Goal: Check status: Check status

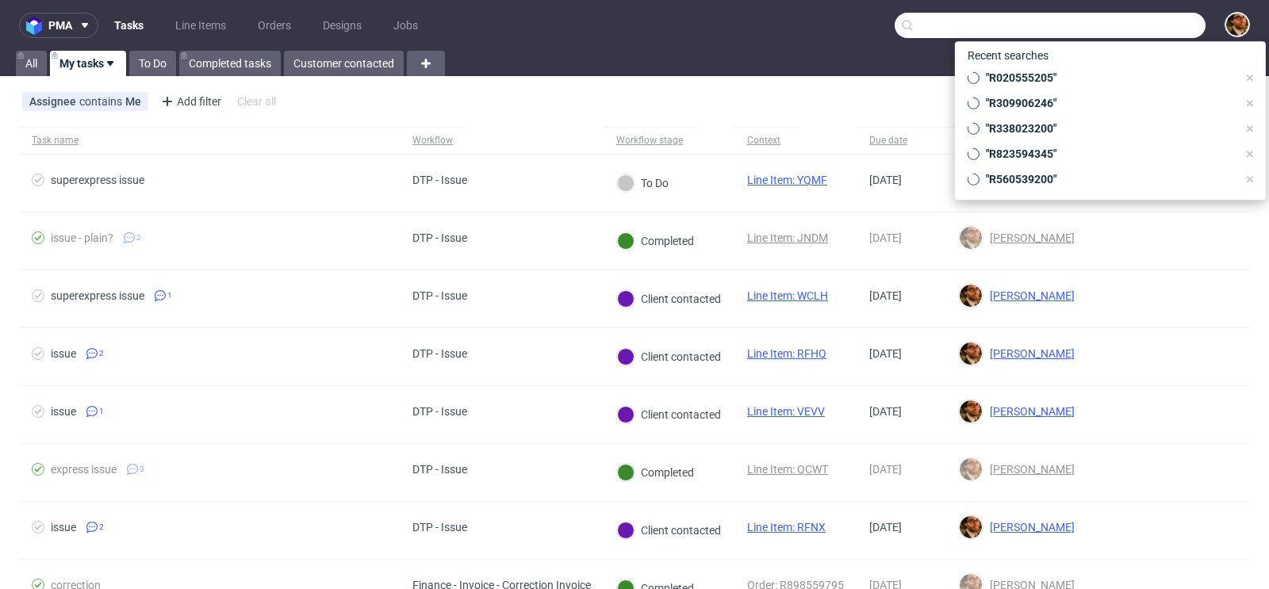
click at [1125, 28] on input "text" at bounding box center [1049, 25] width 311 height 25
paste input "R051255111."
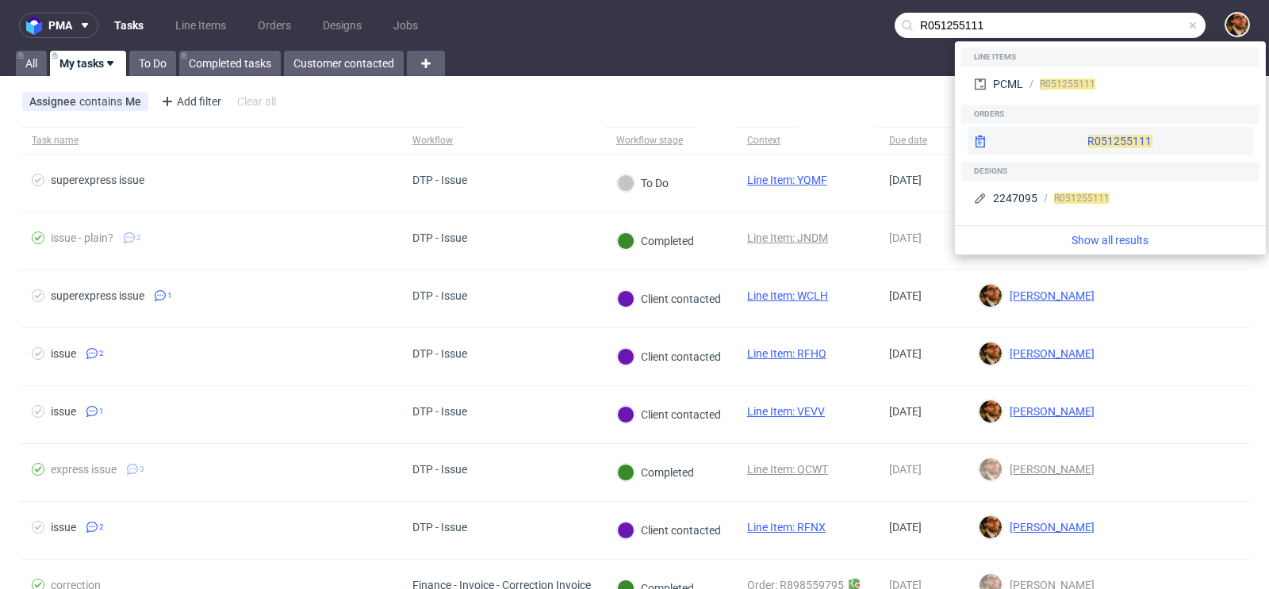
type input "R051255111"
click at [1078, 136] on div "R051255111" at bounding box center [1109, 141] width 285 height 29
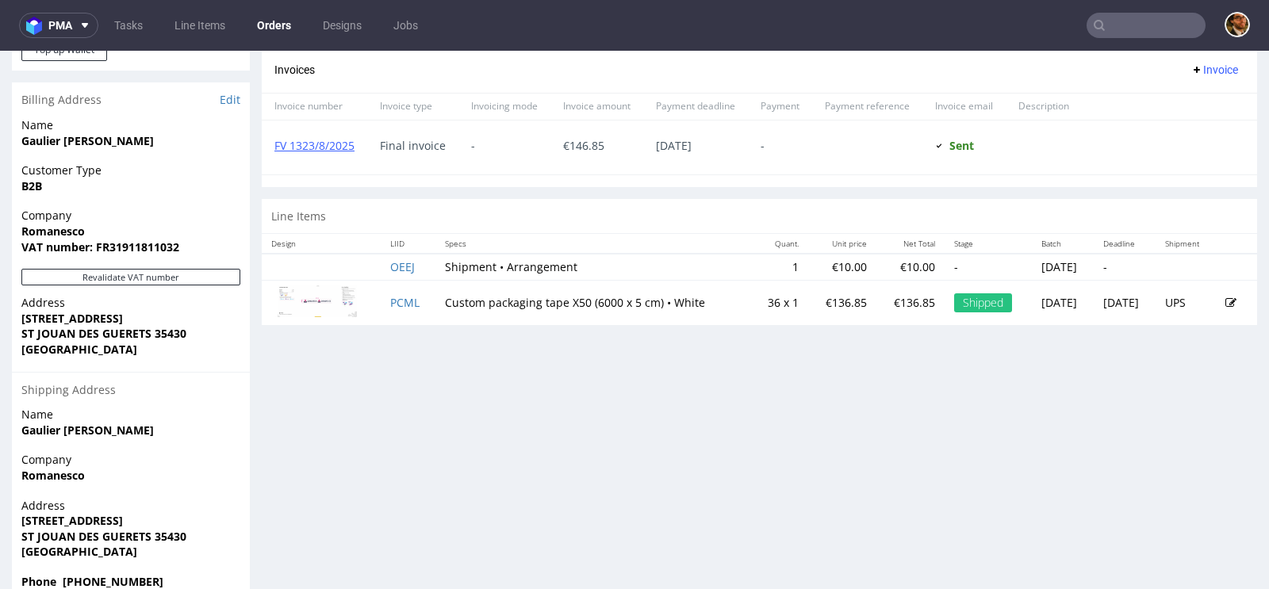
scroll to position [718, 0]
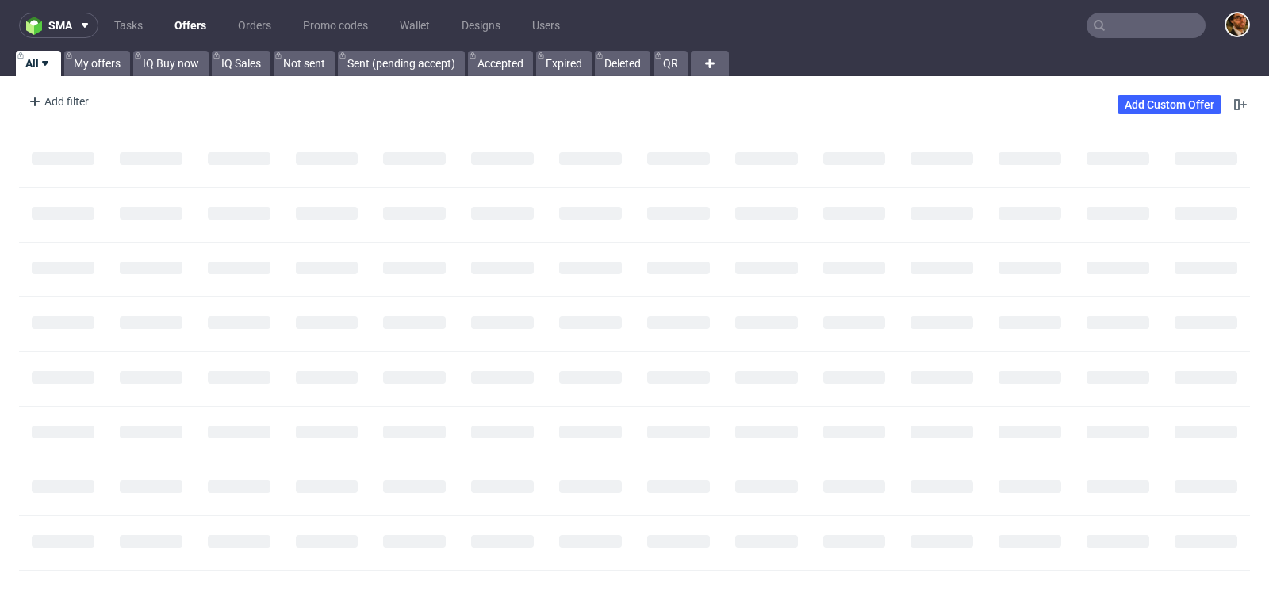
click at [1114, 21] on input "text" at bounding box center [1145, 25] width 119 height 25
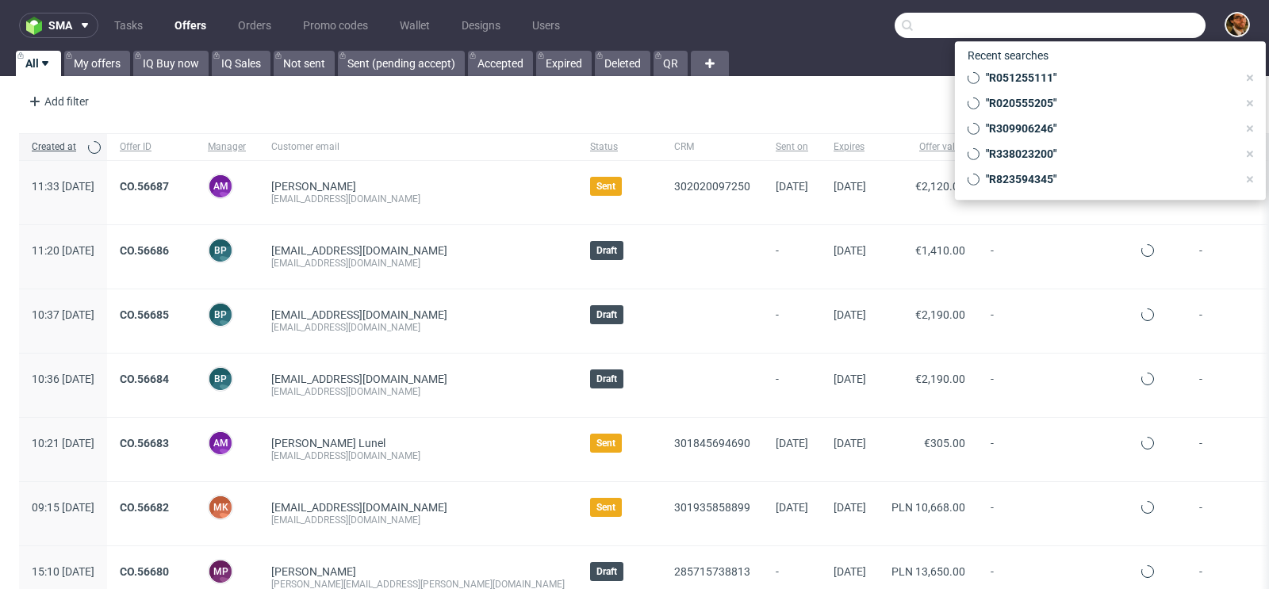
paste input "R240446555"
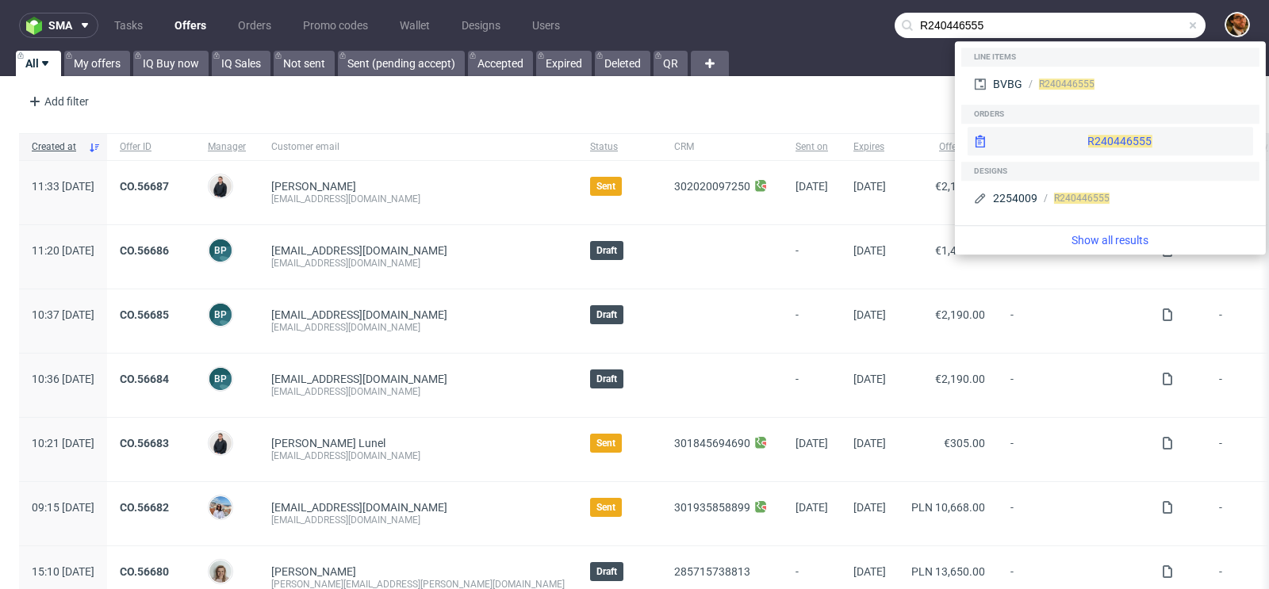
type input "R240446555"
click at [1072, 141] on div "R240446555" at bounding box center [1109, 141] width 285 height 29
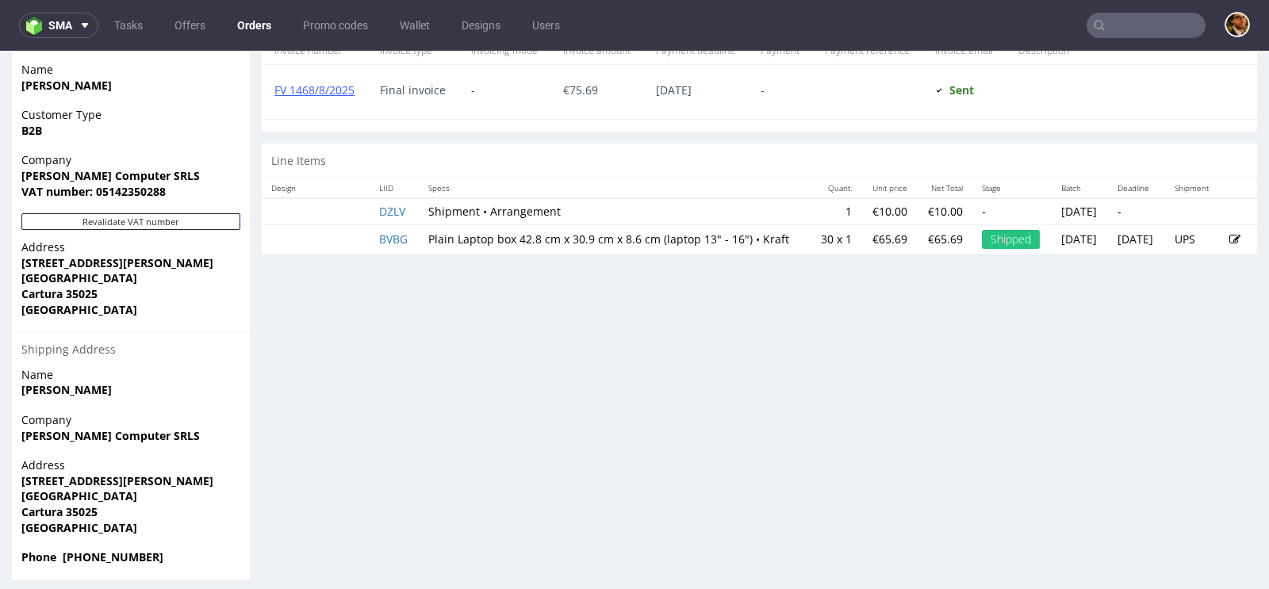
scroll to position [748, 0]
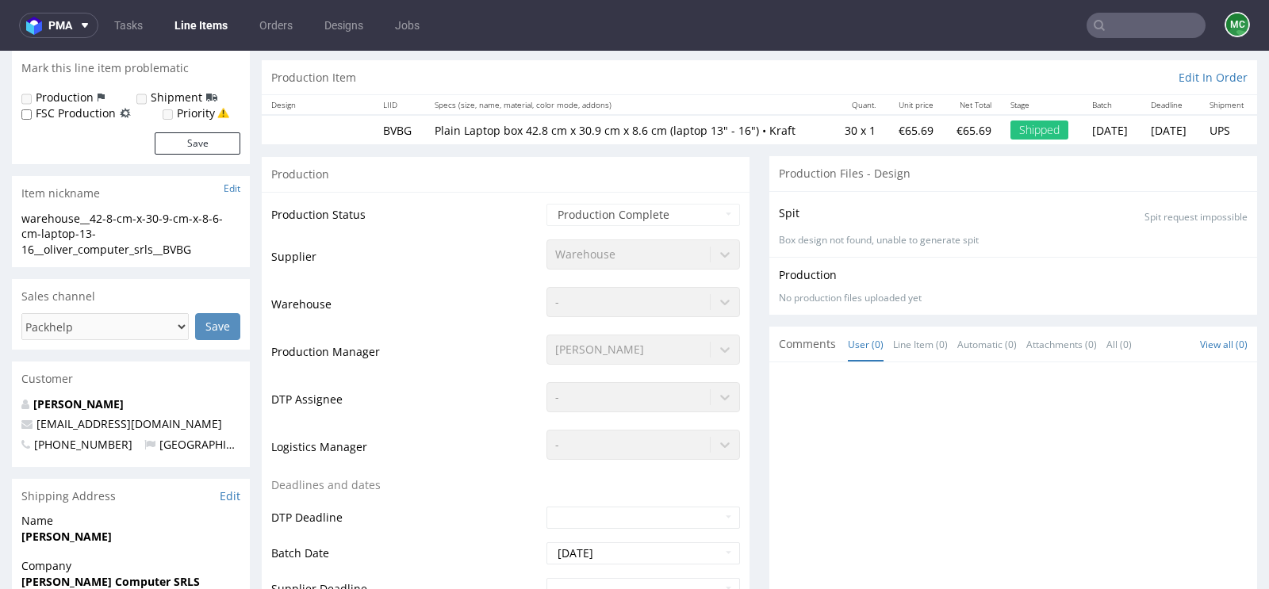
scroll to position [148, 0]
